Goal: Task Accomplishment & Management: Manage account settings

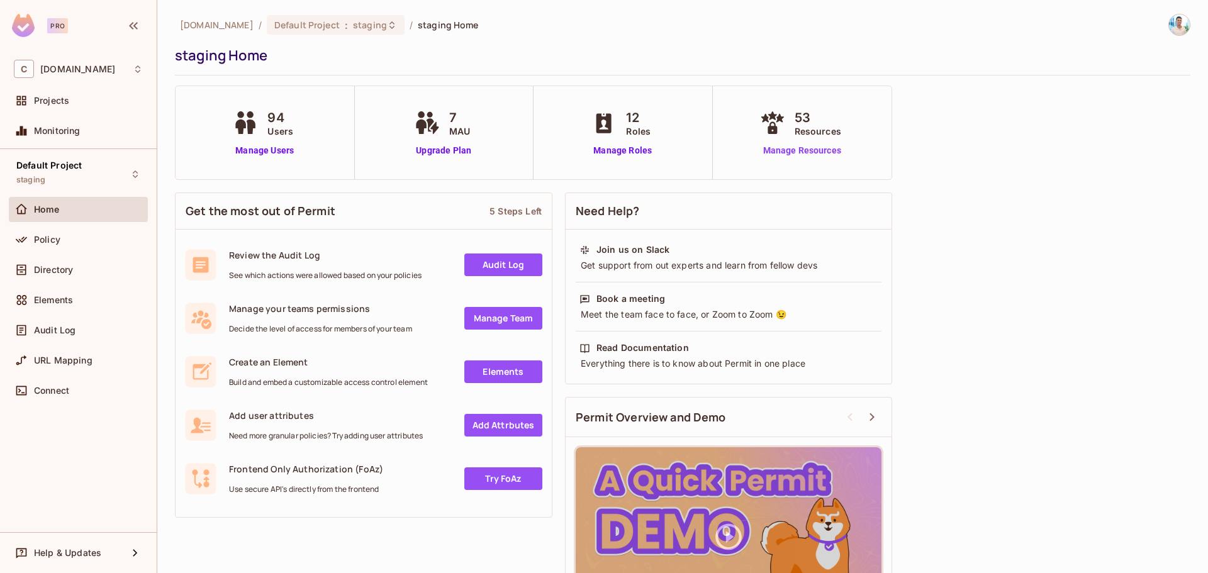
click at [780, 154] on link "Manage Resources" at bounding box center [802, 150] width 91 height 13
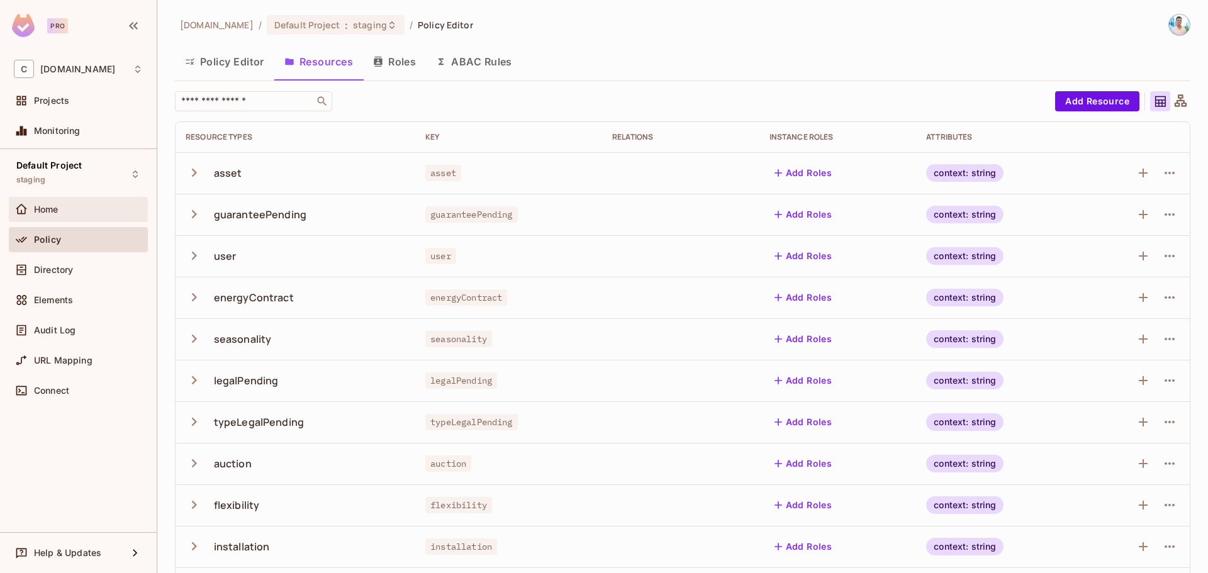
click at [127, 214] on div "Home" at bounding box center [88, 210] width 109 height 10
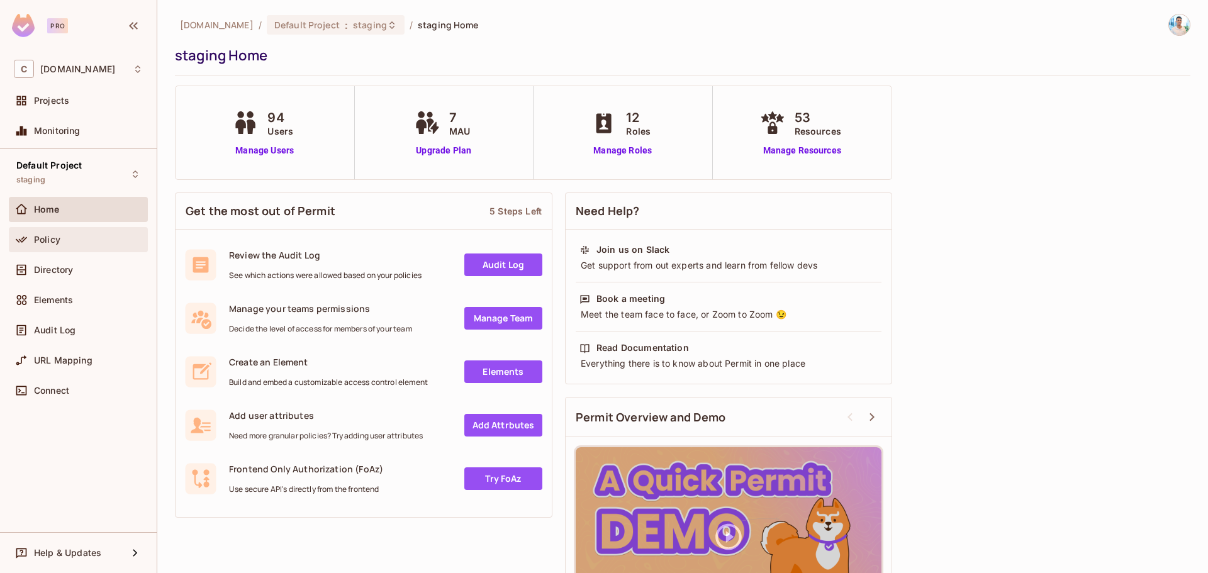
click at [82, 245] on div "Policy" at bounding box center [78, 239] width 129 height 15
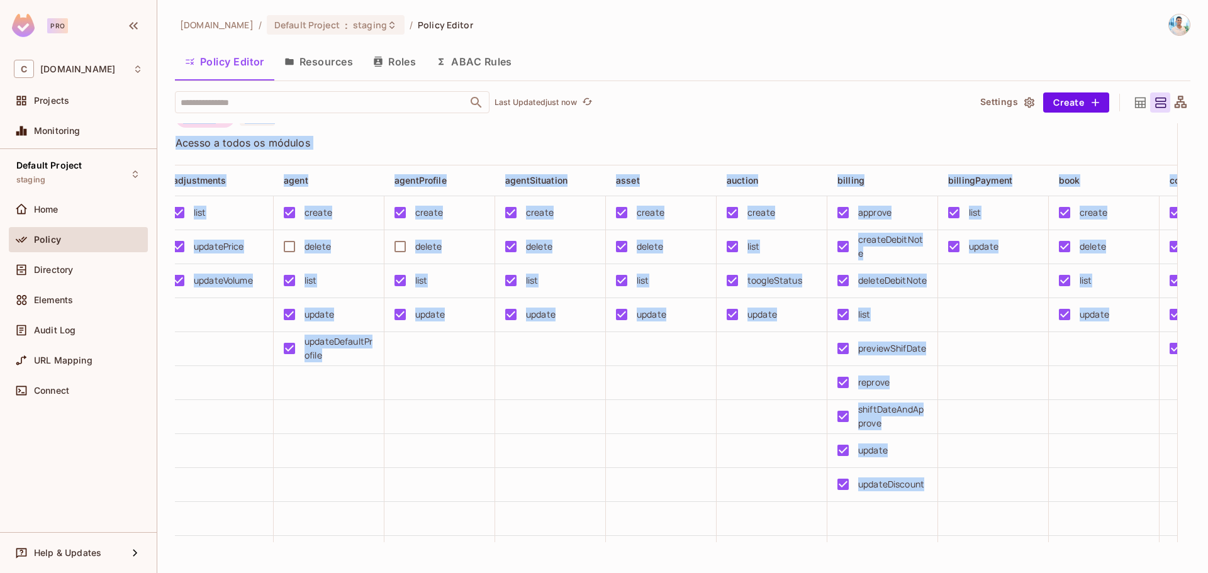
scroll to position [1, 0]
drag, startPoint x: 380, startPoint y: 565, endPoint x: 434, endPoint y: 576, distance: 55.2
click at [434, 573] on html "Pro C [DOMAIN_NAME] Projects Monitoring Default Project staging Home Policy Dir…" at bounding box center [604, 286] width 1208 height 573
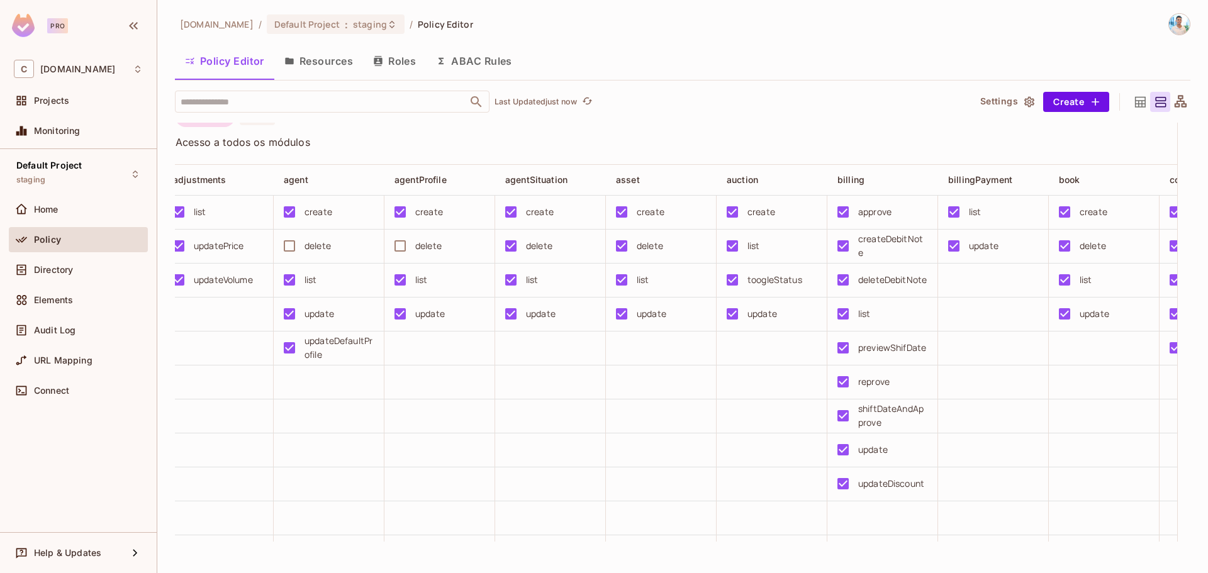
click at [482, 517] on td at bounding box center [440, 519] width 111 height 34
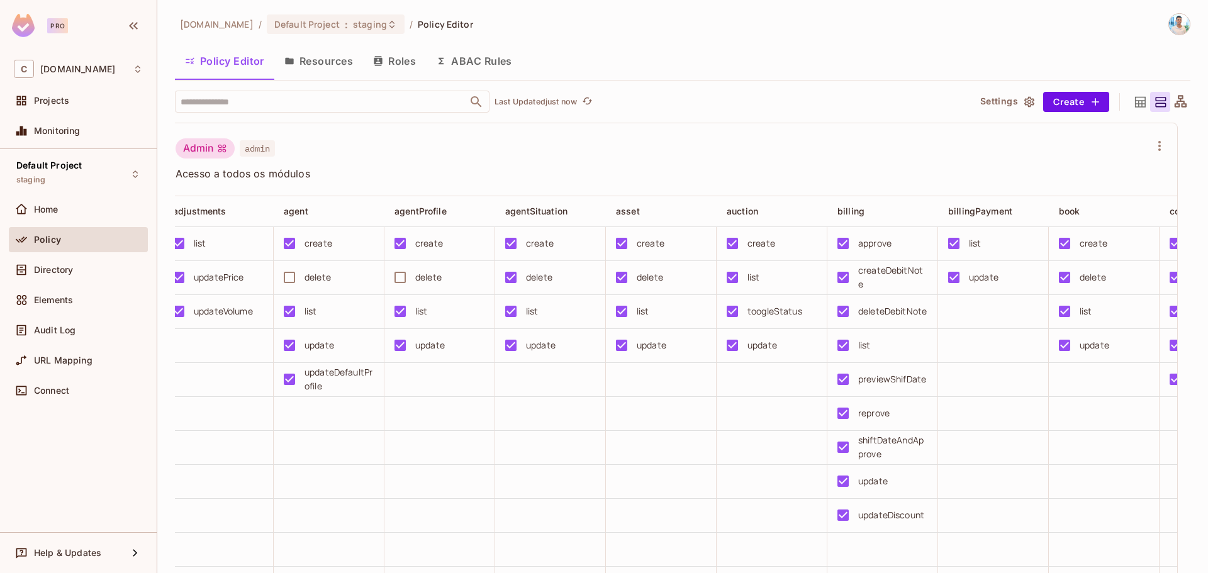
scroll to position [0, 0]
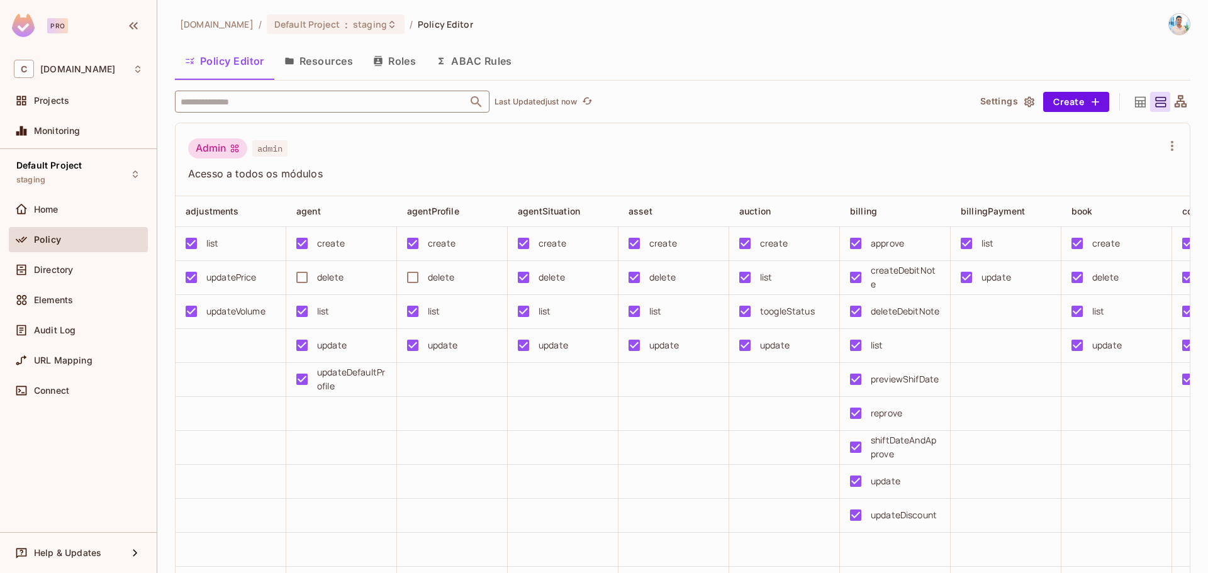
click at [337, 106] on input "text" at bounding box center [321, 102] width 288 height 22
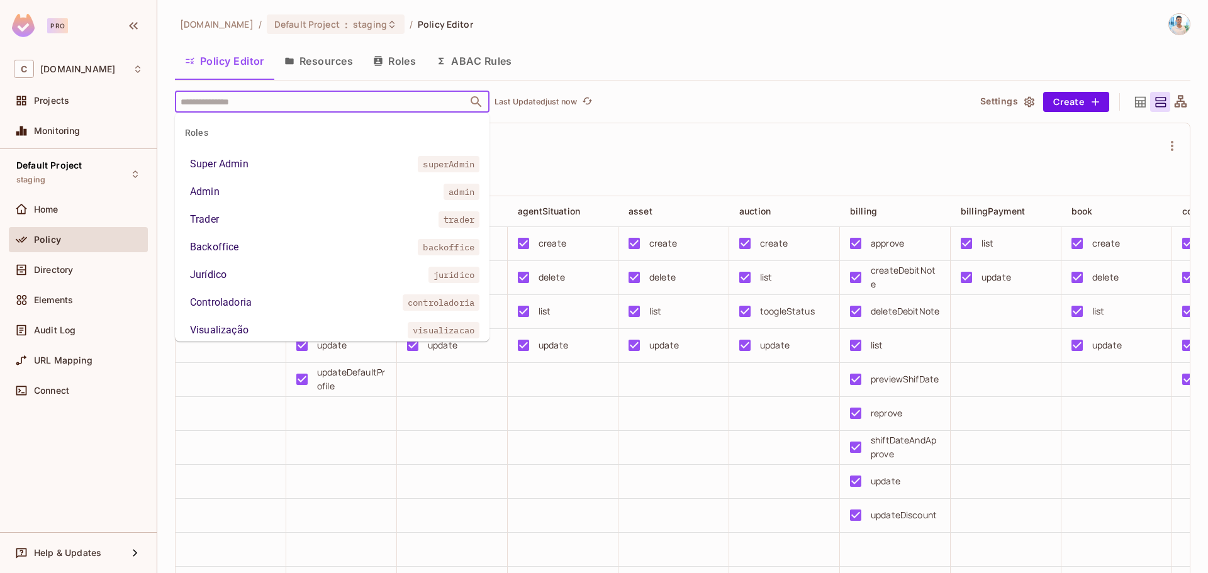
click at [333, 103] on input "text" at bounding box center [321, 102] width 288 height 22
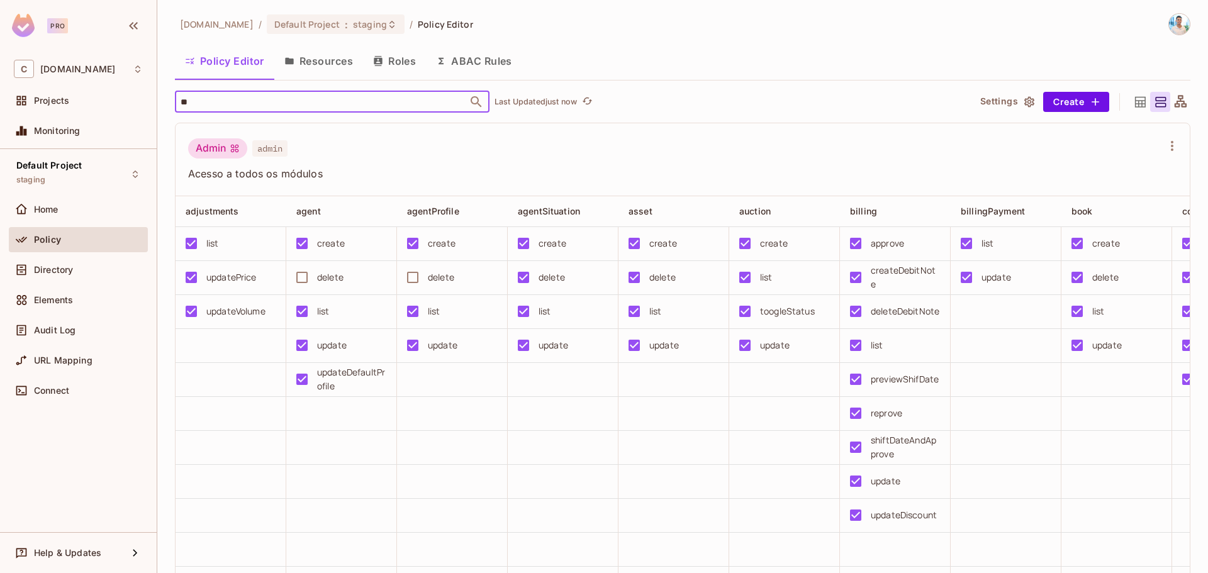
type input "***"
click at [334, 166] on li "cpi cpi" at bounding box center [332, 165] width 315 height 23
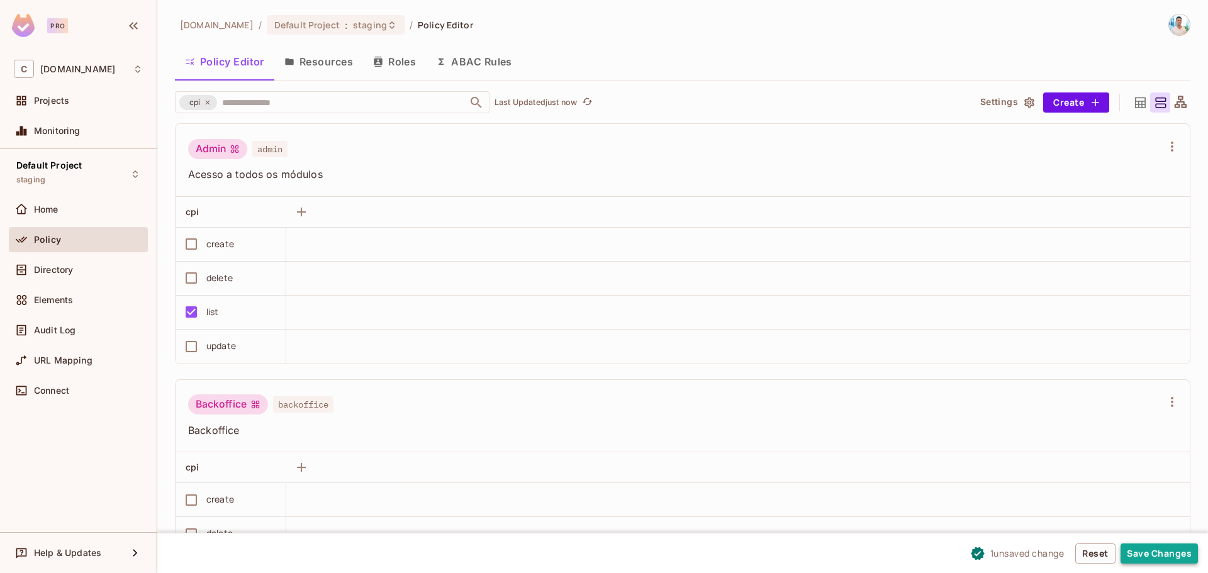
click at [1168, 551] on button "Save Changes" at bounding box center [1159, 554] width 77 height 20
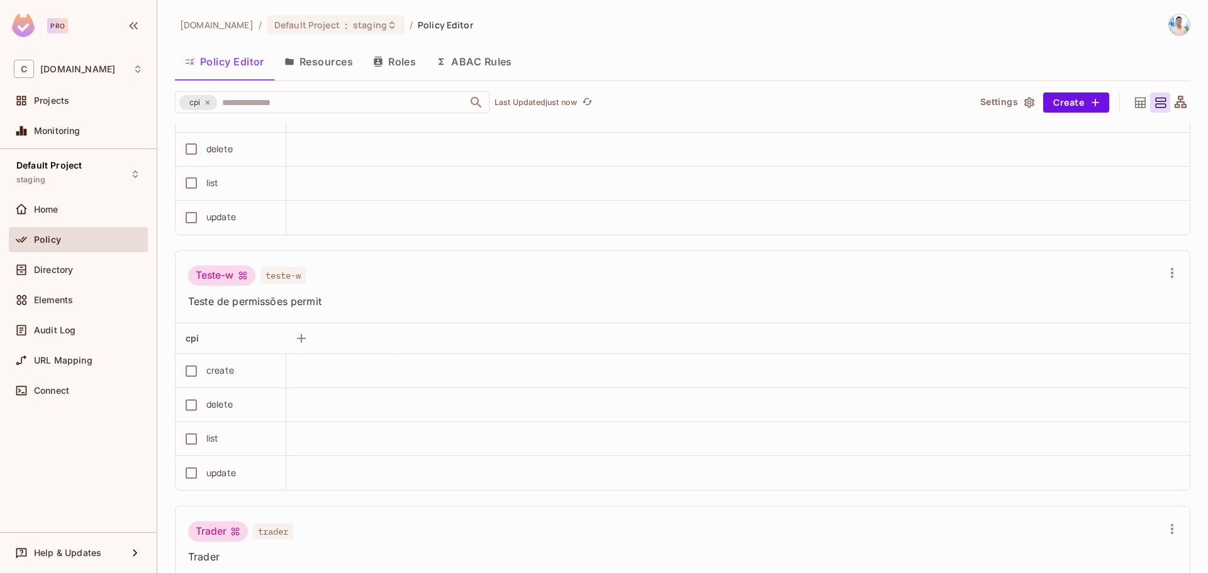
scroll to position [2266, 0]
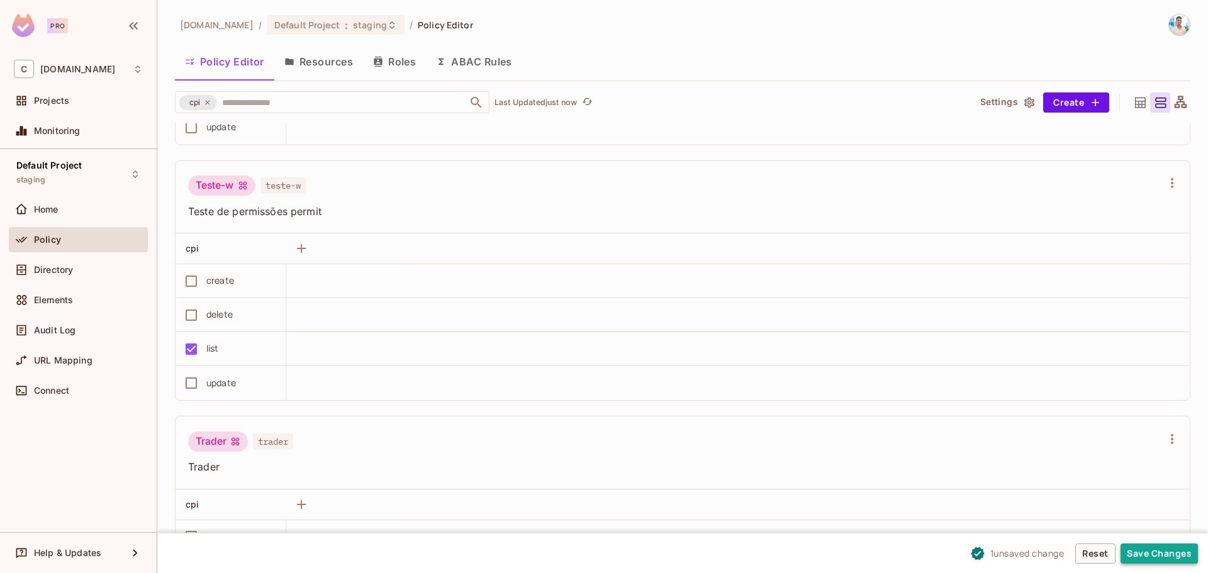
click at [1144, 557] on button "Save Changes" at bounding box center [1159, 554] width 77 height 20
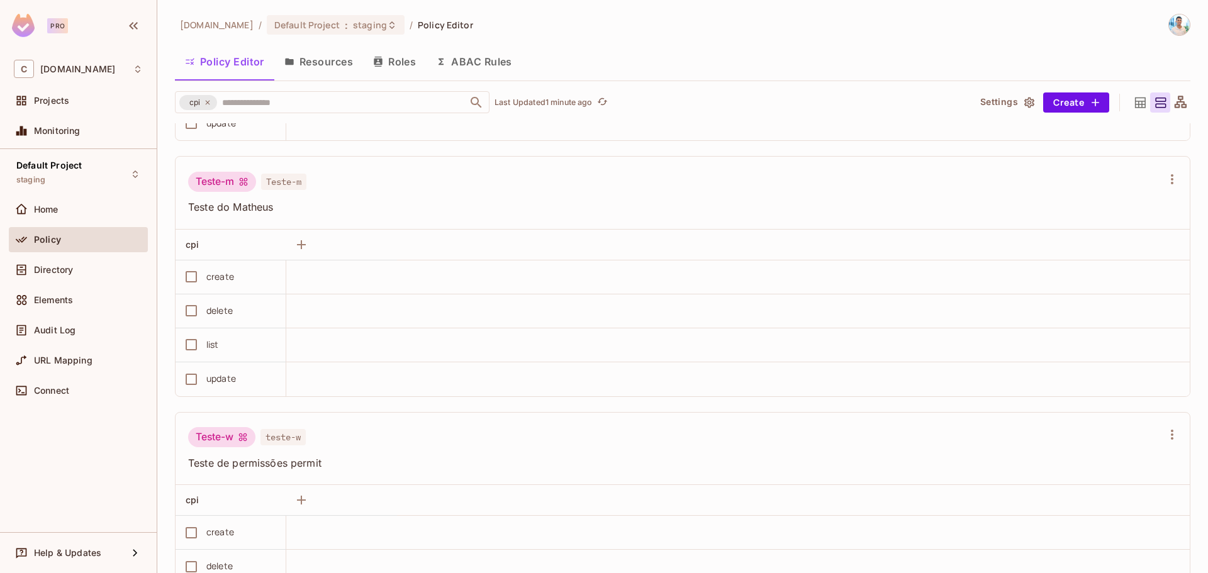
scroll to position [2329, 0]
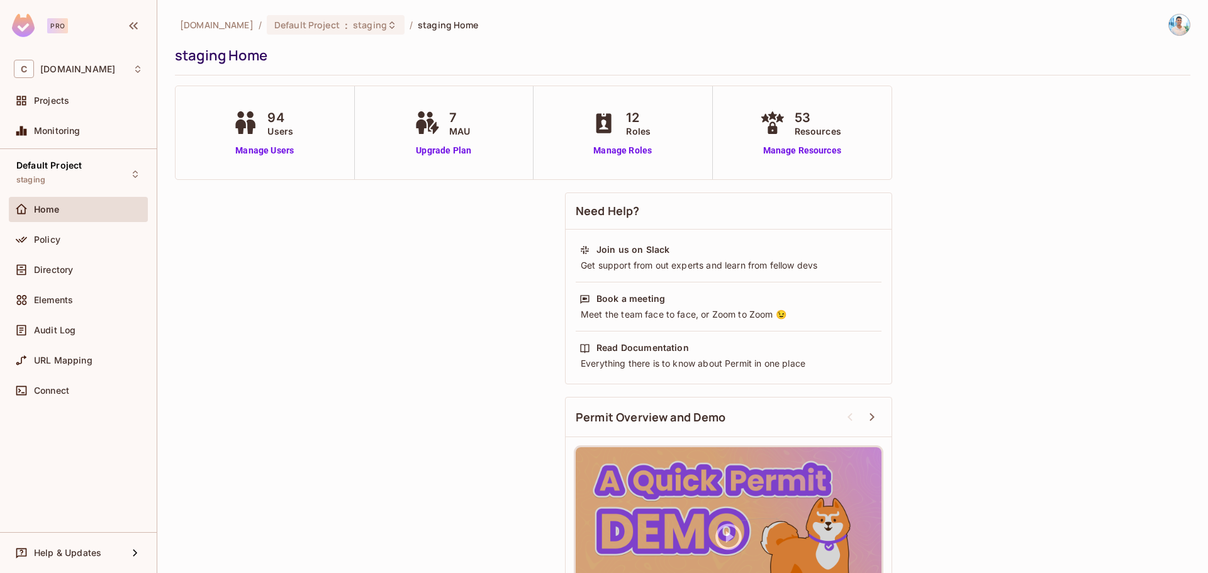
click at [94, 233] on div "Policy" at bounding box center [78, 239] width 129 height 15
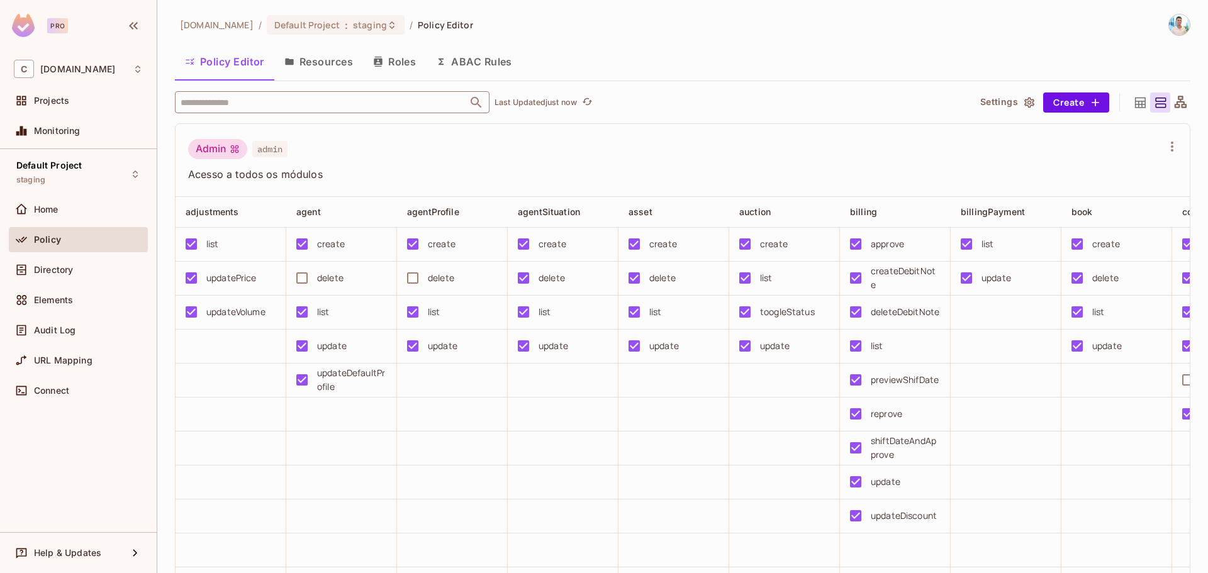
click at [248, 103] on input "text" at bounding box center [321, 102] width 288 height 22
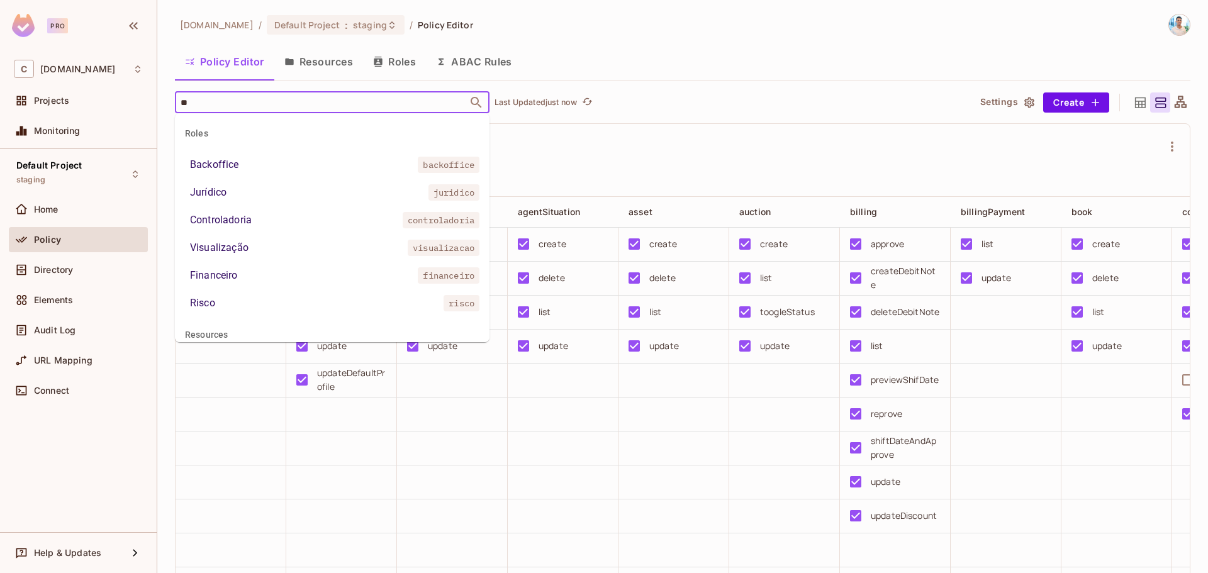
type input "***"
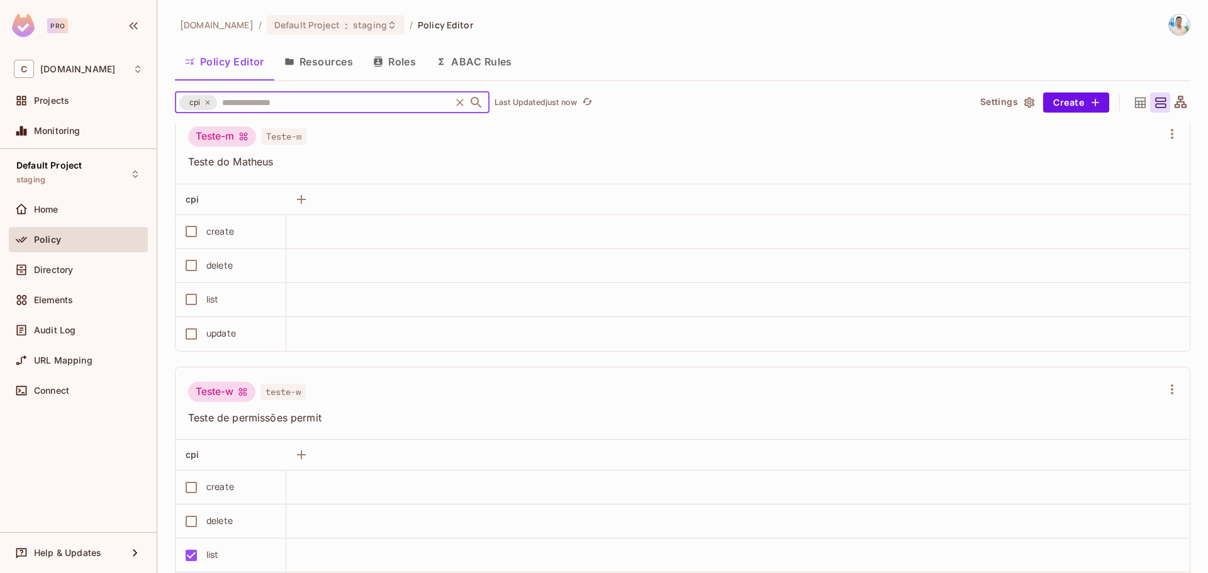
scroll to position [2038, 0]
